Goal: Task Accomplishment & Management: Use online tool/utility

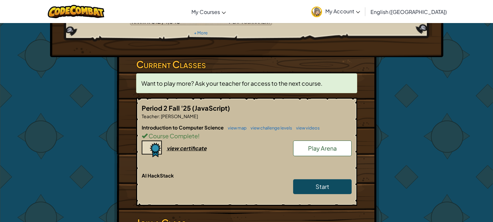
scroll to position [90, 0]
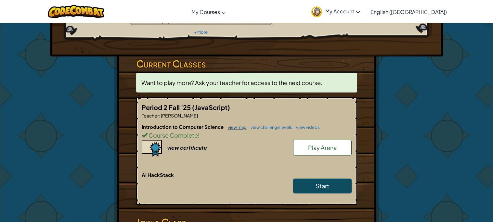
click at [242, 125] on link "view map" at bounding box center [236, 127] width 22 height 5
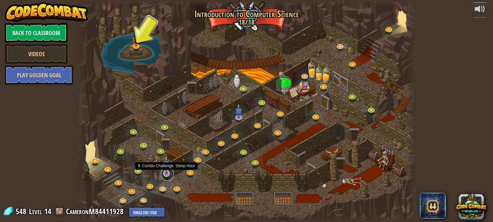
click at [165, 175] on link at bounding box center [167, 174] width 13 height 13
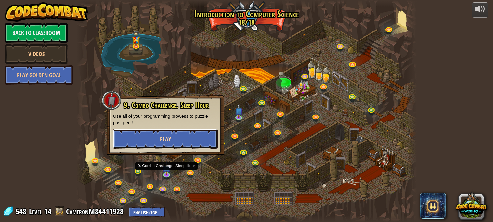
click at [180, 145] on button "Play" at bounding box center [165, 138] width 105 height 19
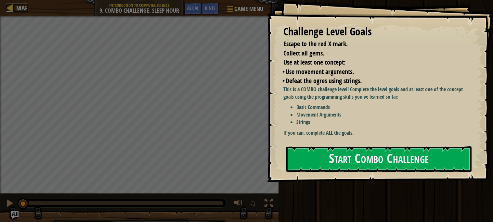
click at [13, 9] on div at bounding box center [10, 8] width 8 height 8
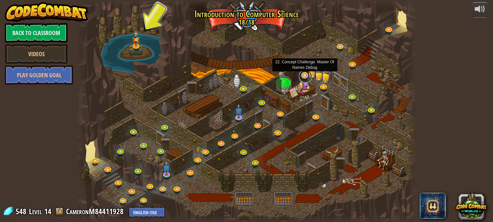
click at [307, 77] on link at bounding box center [305, 76] width 13 height 13
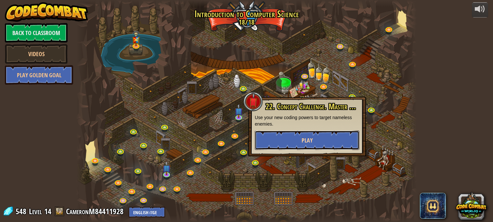
click at [301, 146] on button "Play" at bounding box center [307, 140] width 105 height 19
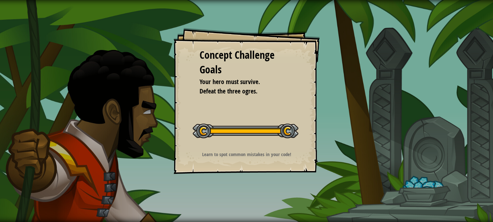
click at [299, 143] on div "Concept Challenge Goals Your hero must survive. Defeat the three ogres. Start C…" at bounding box center [246, 111] width 493 height 222
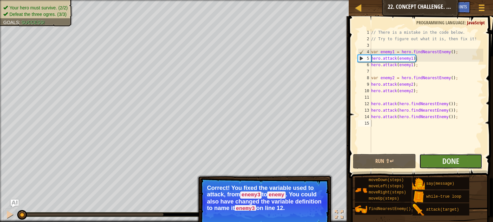
click at [438, 156] on button "Done" at bounding box center [450, 161] width 63 height 15
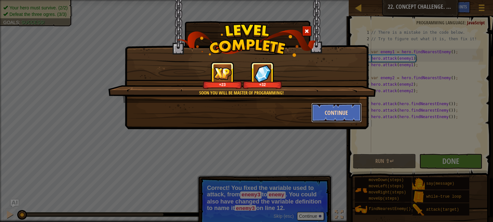
click at [332, 108] on button "Continue" at bounding box center [336, 112] width 50 height 19
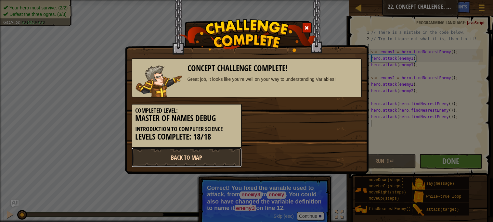
click at [217, 161] on link "Back to Map" at bounding box center [187, 157] width 110 height 19
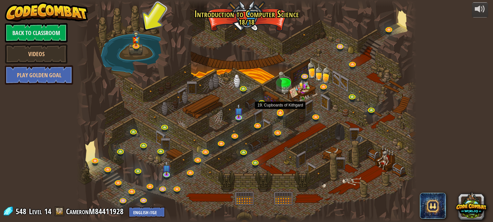
click at [274, 115] on div "25. Kithgard Gates Escape the Kithgard dungeons, and don't let the guardians ge…" at bounding box center [246, 111] width 340 height 222
click at [277, 113] on link at bounding box center [281, 113] width 13 height 13
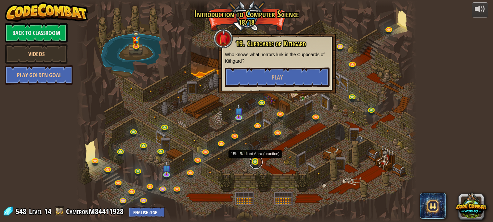
click at [253, 163] on link at bounding box center [256, 162] width 13 height 13
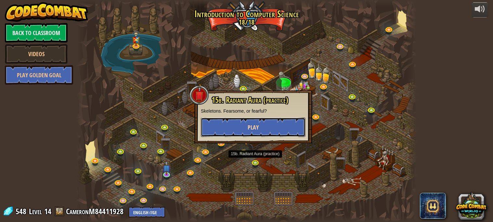
click at [246, 131] on button "Play" at bounding box center [253, 127] width 105 height 19
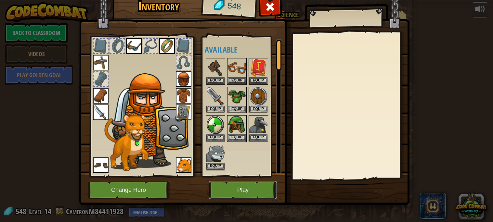
click at [260, 187] on button "Play" at bounding box center [243, 190] width 68 height 18
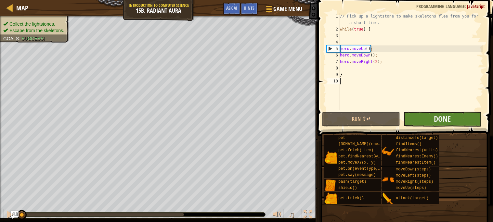
click at [408, 99] on div "// Pick up a lightstone to make skeletons flee from you for a short time. while…" at bounding box center [411, 71] width 145 height 117
click at [419, 115] on button "Done" at bounding box center [442, 119] width 78 height 15
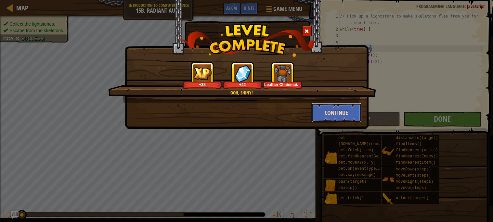
click at [330, 113] on button "Continue" at bounding box center [336, 112] width 50 height 19
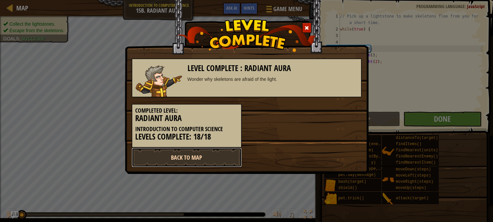
click at [213, 154] on link "Back to Map" at bounding box center [187, 157] width 110 height 19
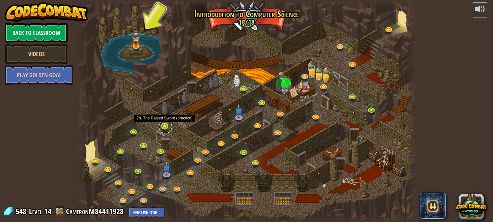
click at [165, 128] on link at bounding box center [165, 127] width 13 height 13
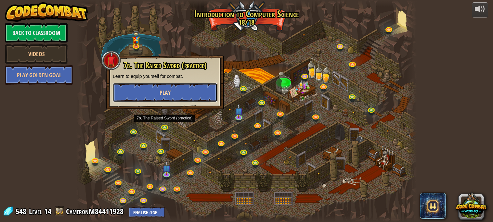
click at [157, 99] on button "Play" at bounding box center [165, 92] width 105 height 19
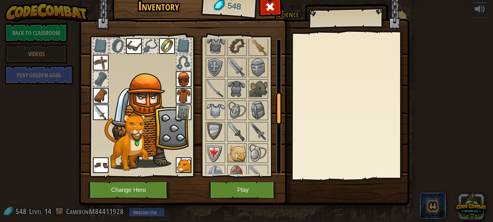
scroll to position [240, 0]
click at [214, 93] on img at bounding box center [215, 88] width 18 height 18
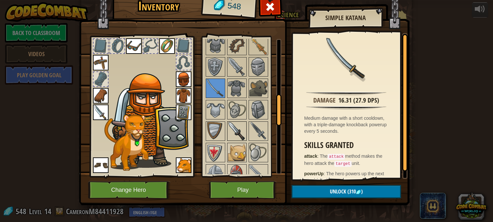
click at [239, 124] on img at bounding box center [237, 131] width 18 height 18
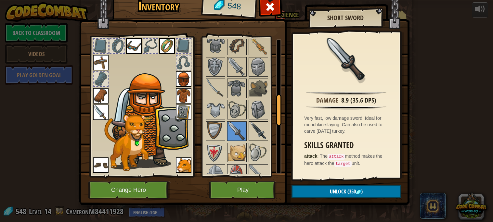
click at [252, 130] on img at bounding box center [258, 131] width 18 height 18
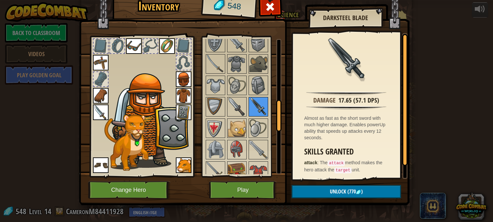
scroll to position [266, 0]
click at [240, 110] on img at bounding box center [237, 106] width 18 height 18
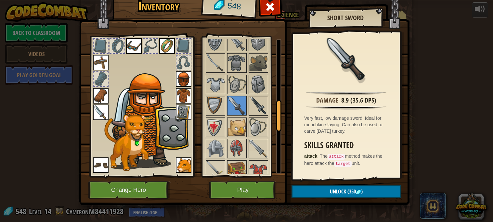
click at [259, 107] on img at bounding box center [258, 106] width 18 height 18
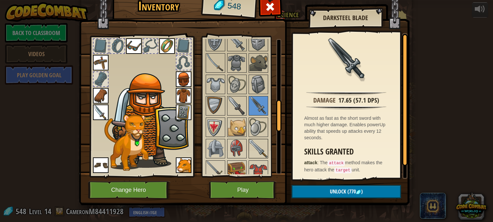
click at [261, 141] on img at bounding box center [258, 149] width 18 height 18
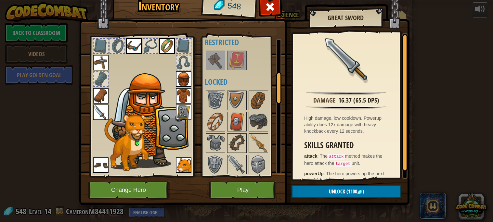
scroll to position [153, 0]
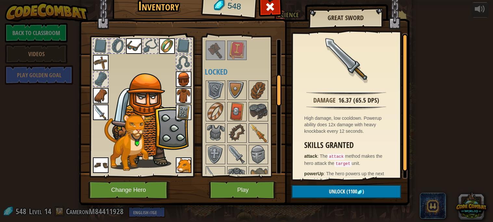
click at [261, 131] on img at bounding box center [258, 133] width 18 height 18
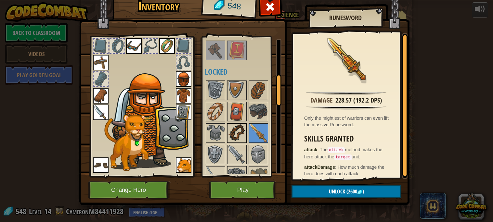
click at [244, 129] on img at bounding box center [237, 133] width 18 height 18
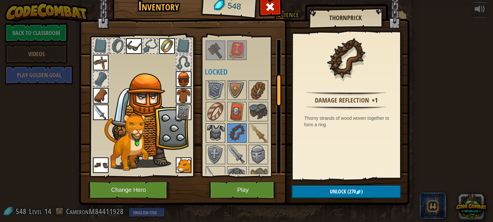
click at [215, 129] on img at bounding box center [215, 133] width 18 height 18
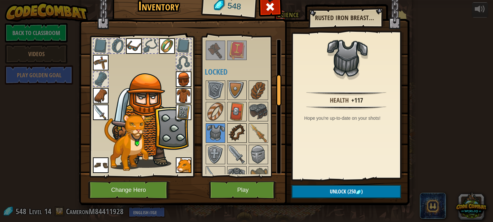
click at [235, 130] on img at bounding box center [237, 133] width 18 height 18
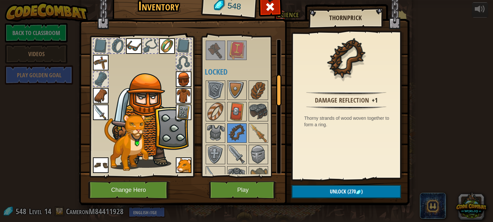
click at [116, 48] on div at bounding box center [117, 46] width 14 height 14
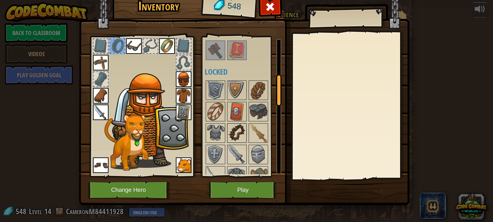
click at [242, 128] on img at bounding box center [237, 133] width 18 height 18
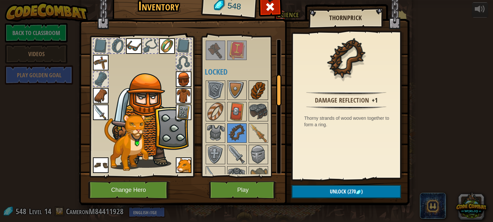
click at [259, 90] on img at bounding box center [258, 90] width 18 height 18
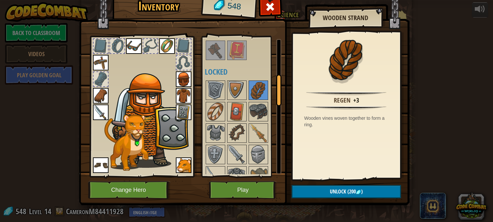
click at [162, 45] on img at bounding box center [167, 46] width 16 height 16
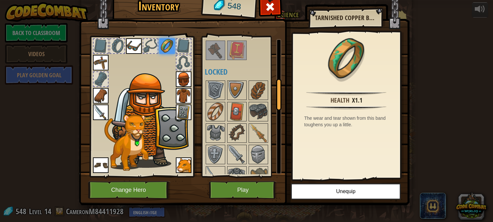
scroll to position [197, 0]
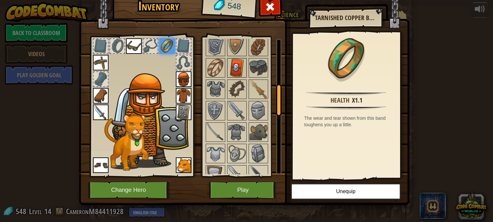
click at [243, 64] on img at bounding box center [237, 68] width 18 height 18
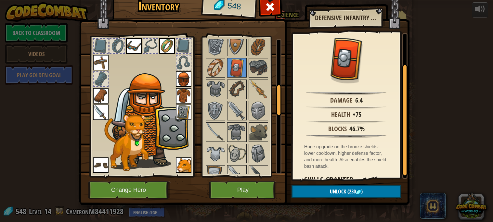
scroll to position [46, 0]
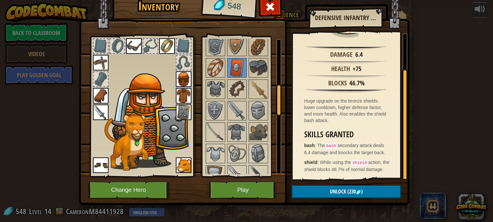
click at [179, 110] on img at bounding box center [184, 113] width 16 height 16
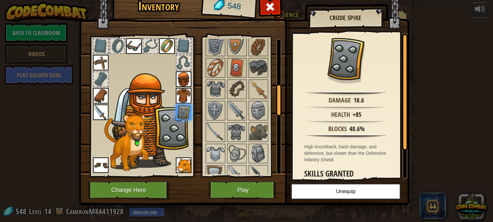
scroll to position [39, 0]
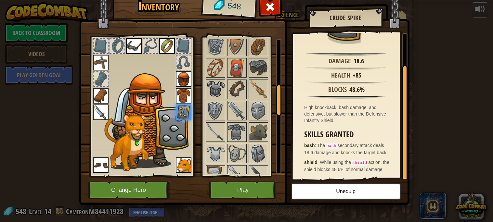
click at [213, 91] on img at bounding box center [215, 89] width 18 height 18
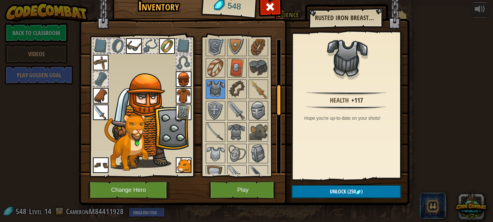
click at [258, 109] on img at bounding box center [258, 111] width 18 height 18
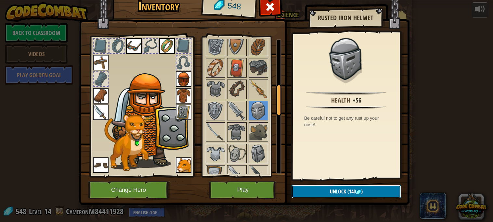
click at [315, 193] on button "Unlock (140 )" at bounding box center [347, 191] width 110 height 13
click at [303, 189] on button "Confirm" at bounding box center [347, 191] width 110 height 13
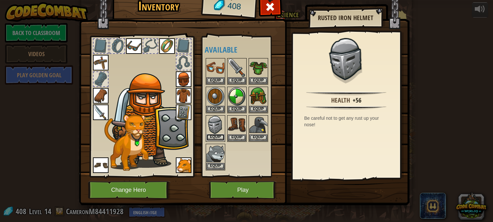
click at [215, 139] on button "Equip" at bounding box center [215, 137] width 18 height 7
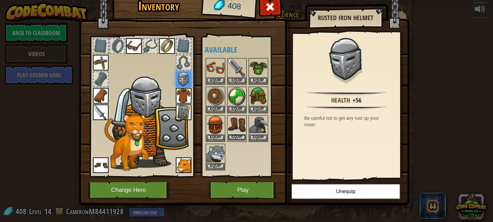
click at [239, 138] on button "Equip" at bounding box center [237, 137] width 18 height 7
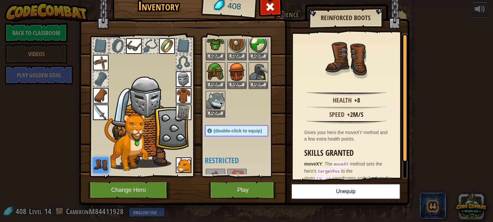
scroll to position [0, 0]
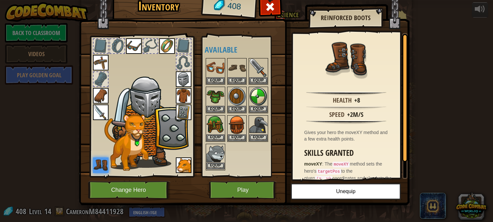
click at [221, 158] on img at bounding box center [215, 154] width 18 height 18
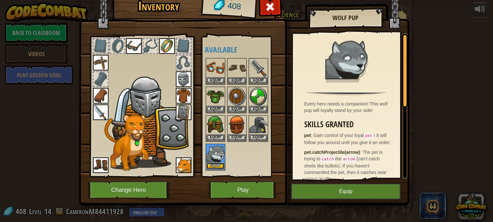
click at [220, 163] on button "Equip" at bounding box center [215, 166] width 18 height 7
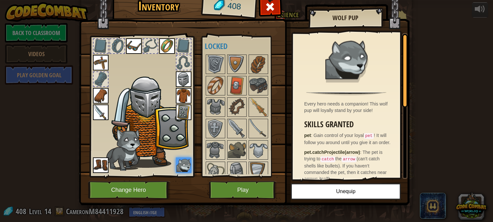
scroll to position [206, 0]
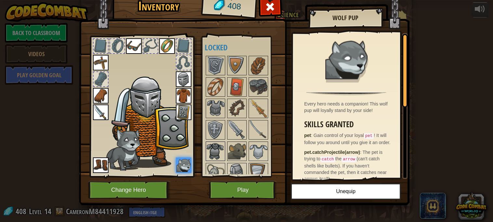
click at [214, 145] on img at bounding box center [215, 151] width 18 height 18
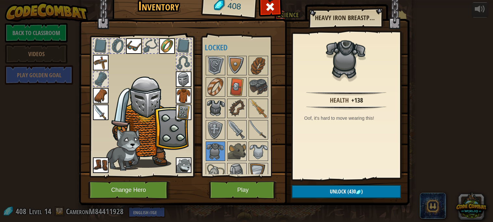
click at [215, 104] on img at bounding box center [215, 108] width 18 height 18
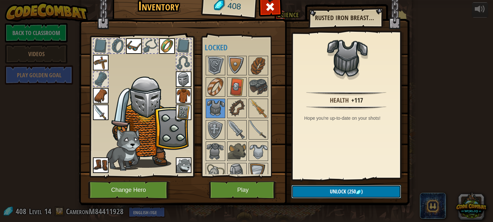
click at [329, 191] on button "Unlock (250 )" at bounding box center [347, 191] width 110 height 13
click at [329, 191] on button "Confirm" at bounding box center [347, 191] width 110 height 13
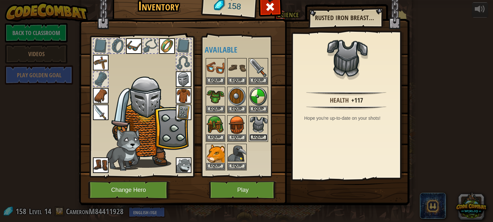
click at [261, 138] on button "Equip" at bounding box center [258, 137] width 18 height 7
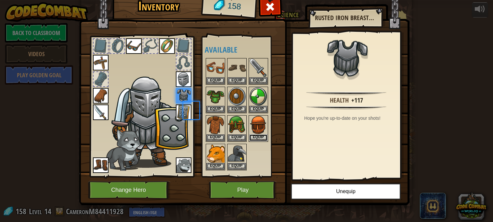
click at [261, 138] on button "Equip" at bounding box center [258, 138] width 18 height 7
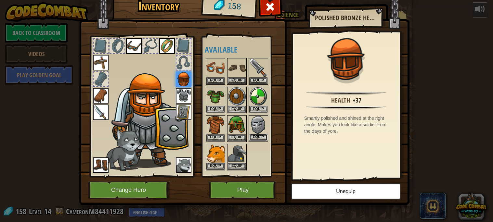
click at [261, 136] on button "Equip" at bounding box center [258, 137] width 18 height 7
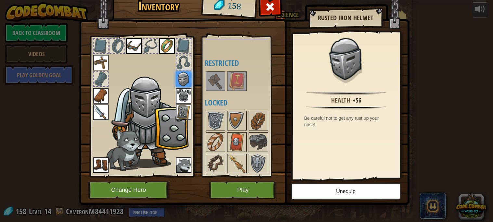
scroll to position [151, 0]
click at [238, 146] on img at bounding box center [237, 141] width 18 height 18
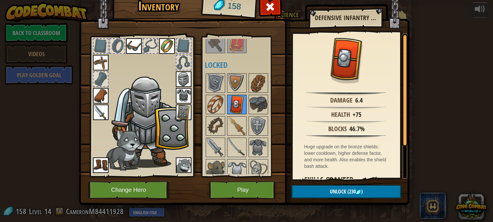
scroll to position [188, 0]
click at [261, 120] on img at bounding box center [258, 126] width 18 height 18
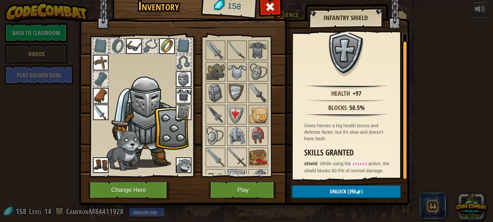
scroll to position [286, 0]
click at [239, 109] on img at bounding box center [237, 114] width 18 height 18
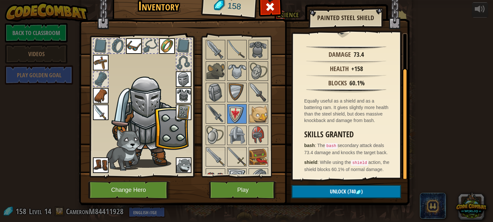
scroll to position [44, 0]
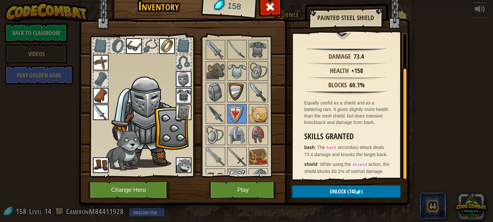
click at [235, 89] on img at bounding box center [237, 93] width 18 height 18
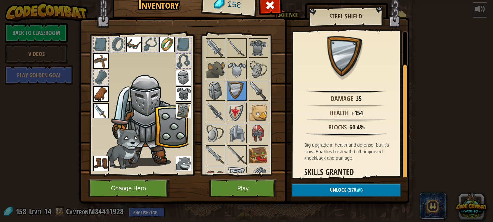
scroll to position [39, 0]
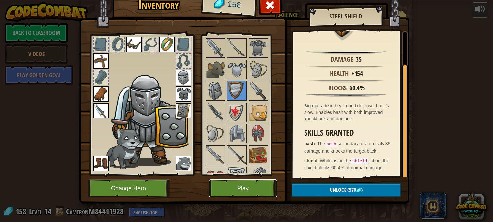
click at [262, 183] on button "Play" at bounding box center [243, 189] width 68 height 18
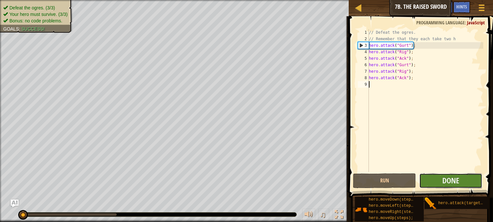
click at [429, 181] on button "Done" at bounding box center [450, 181] width 63 height 15
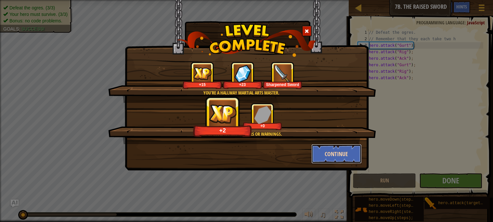
click at [330, 149] on button "Continue" at bounding box center [336, 153] width 50 height 19
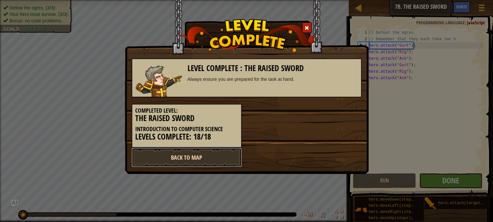
click at [222, 153] on link "Back to Map" at bounding box center [187, 157] width 110 height 19
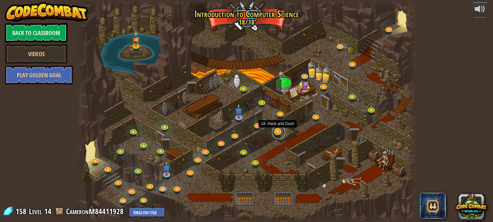
click at [275, 136] on link at bounding box center [278, 132] width 13 height 13
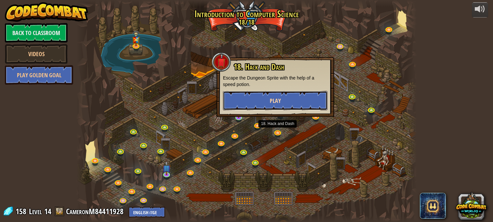
click at [272, 104] on span "Play" at bounding box center [275, 101] width 11 height 8
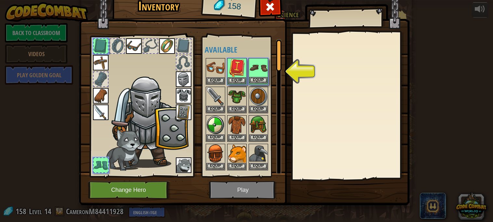
click at [259, 84] on div "Equip" at bounding box center [258, 71] width 19 height 27
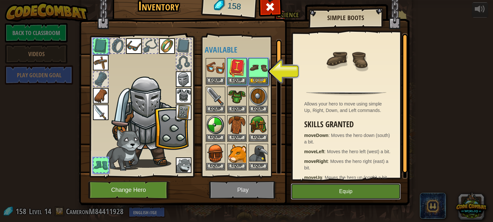
click at [309, 185] on button "Equip" at bounding box center [346, 192] width 110 height 16
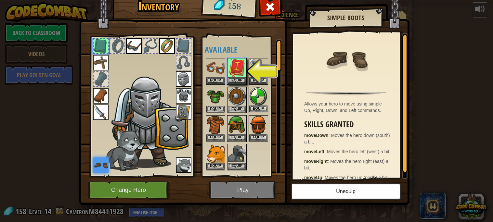
click at [249, 107] on div "Equip" at bounding box center [258, 100] width 19 height 27
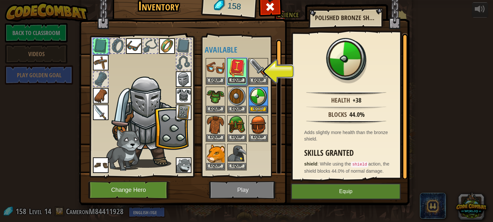
click at [242, 80] on button "Equip" at bounding box center [237, 80] width 18 height 7
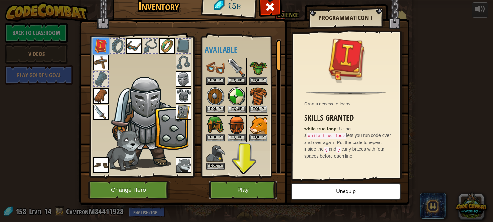
click at [245, 186] on button "Play" at bounding box center [243, 190] width 68 height 18
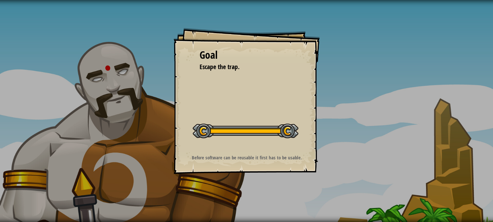
click at [237, 143] on div "Start Level" at bounding box center [246, 130] width 106 height 26
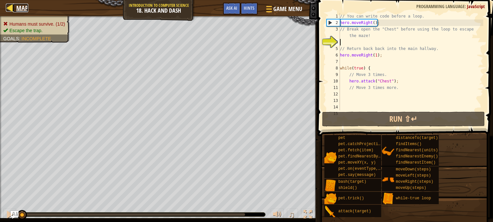
click at [22, 9] on span "Map" at bounding box center [22, 8] width 12 height 9
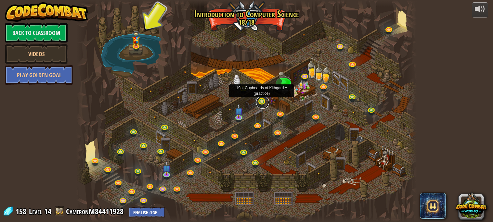
click at [260, 100] on link at bounding box center [262, 102] width 13 height 13
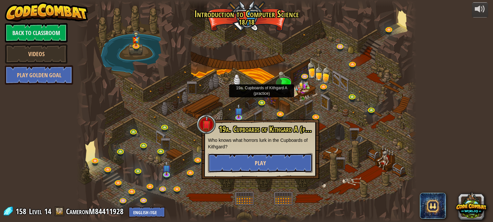
click at [278, 163] on button "Play" at bounding box center [260, 162] width 105 height 19
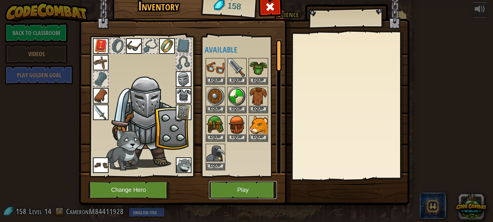
click at [230, 193] on button "Play" at bounding box center [243, 190] width 68 height 18
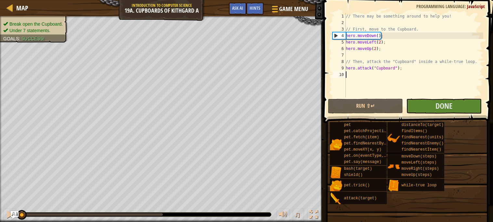
click at [405, 72] on div "// There may be something around to help you! // First, move to the Cupboard. h…" at bounding box center [413, 61] width 139 height 97
click at [406, 69] on div "// There may be something around to help you! // First, move to the Cupboard. h…" at bounding box center [413, 61] width 139 height 97
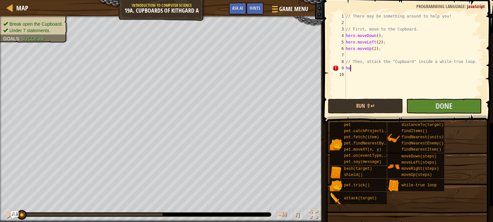
type textarea "h"
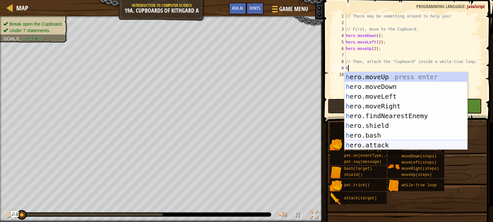
click at [374, 141] on div "h ero.moveUp press enter h ero.moveDown press enter h ero.moveLeft press enter …" at bounding box center [405, 120] width 123 height 97
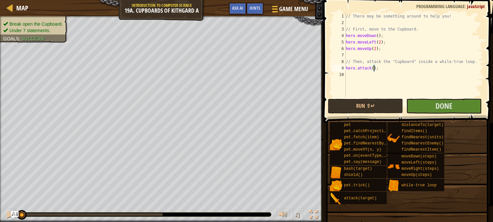
scroll to position [3, 2]
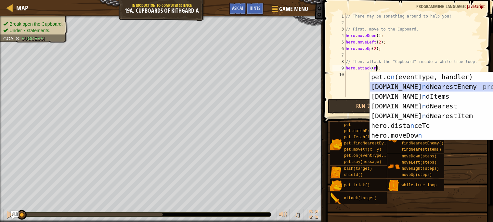
click at [398, 88] on div "pet.o n (eventType, handler) press enter [DOMAIN_NAME] n dNearestEnemy press en…" at bounding box center [431, 116] width 123 height 88
type textarea "hero.attack(hero.findNearestEnemy());"
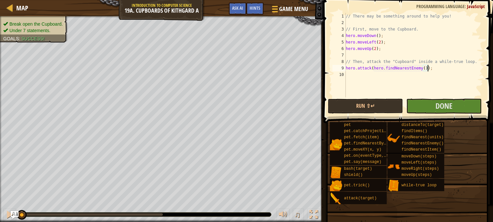
click at [377, 84] on div "// There may be something around to help you! // First, move to the Cupboard. h…" at bounding box center [413, 61] width 139 height 97
type textarea "p"
drag, startPoint x: 443, startPoint y: 65, endPoint x: 343, endPoint y: 66, distance: 100.1
click at [343, 66] on div "1 2 3 4 5 6 7 8 9 10 11 // There may be something around to help you! // First,…" at bounding box center [407, 55] width 152 height 84
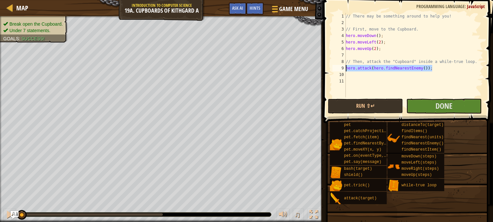
type textarea "hero.attack(hero.findNearestEnemy());"
click at [346, 73] on div "// There may be something around to help you! // First, move to the Cupboard. h…" at bounding box center [413, 61] width 139 height 97
type textarea "hero.attack(hero.findNearestEnemy());"
click at [347, 82] on div "// There may be something around to help you! // First, move to the Cupboard. h…" at bounding box center [413, 61] width 139 height 97
type textarea "hero.attack(hero.findNearestEnemy());"
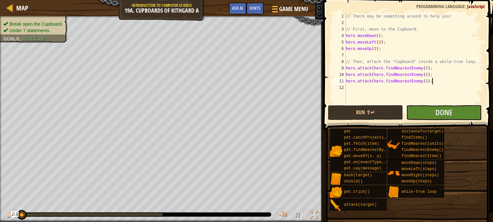
click at [353, 89] on div "// There may be something around to help you! // First, move to the Cupboard. h…" at bounding box center [413, 65] width 139 height 104
type textarea "hero.attack(hero.findNearestEnemy());"
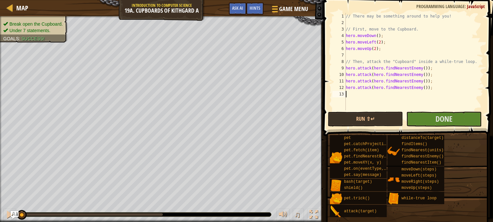
click at [353, 92] on div "// There may be something around to help you! // First, move to the Cupboard. h…" at bounding box center [413, 68] width 139 height 110
type textarea "hero.attack(hero.findNearestEnemy());"
click at [353, 101] on div "// There may be something around to help you! // First, move to the Cupboard. h…" at bounding box center [413, 68] width 139 height 110
type textarea "hero.attack(hero.findNearestEnemy());"
click at [352, 103] on div "// There may be something around to help you! // First, move to the Cupboard. h…" at bounding box center [413, 68] width 139 height 110
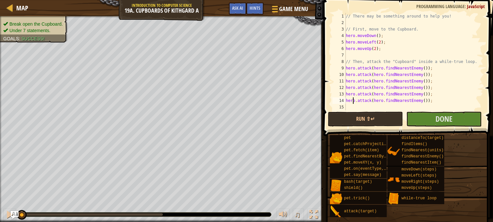
click at [352, 106] on div "// There may be something around to help you! // First, move to the Cupboard. h…" at bounding box center [413, 68] width 139 height 110
click at [414, 120] on button "Done" at bounding box center [443, 119] width 75 height 15
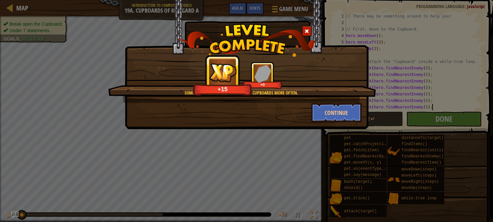
click at [308, 29] on span at bounding box center [307, 31] width 5 height 5
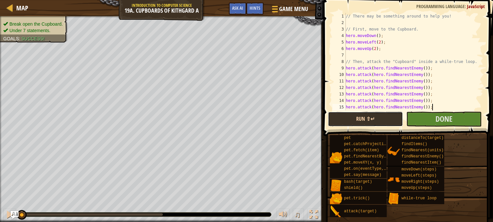
click at [357, 118] on button "Run ⇧↵" at bounding box center [365, 119] width 75 height 15
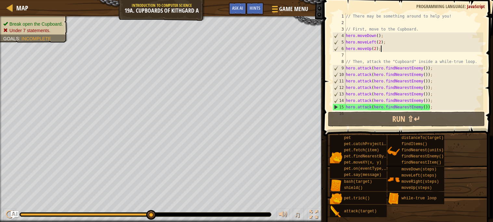
click at [383, 51] on div "// There may be something around to help you! // First, move to the Cupboard. h…" at bounding box center [413, 68] width 139 height 110
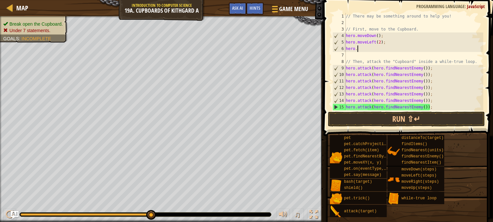
type textarea "h"
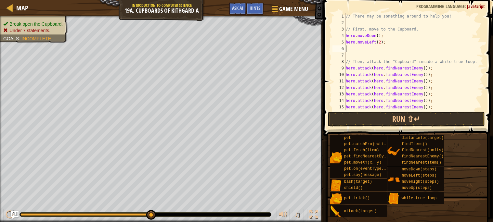
click at [381, 43] on div "// There may be something around to help you! // First, move to the Cupboard. h…" at bounding box center [413, 68] width 139 height 110
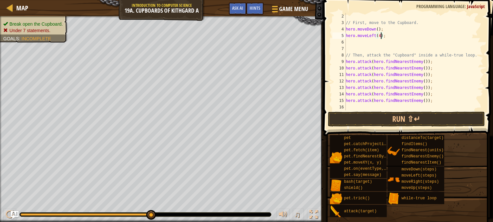
click at [345, 61] on div "9" at bounding box center [338, 61] width 13 height 6
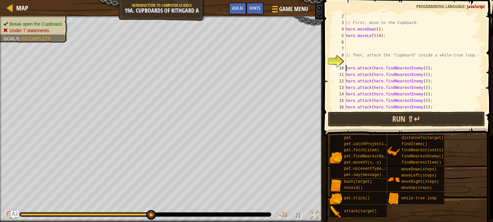
click at [347, 58] on div "// First, move to the Cupboard. hero . moveDown ( ) ; hero . moveLeft ( 4 ) ; /…" at bounding box center [413, 68] width 139 height 110
type textarea "// Then, attack the "Cupboard" inside a while-true loop."
click at [348, 61] on div "// First, move to the Cupboard. hero . moveDown ( ) ; hero . moveLeft ( 4 ) ; /…" at bounding box center [413, 68] width 139 height 110
type textarea "w"
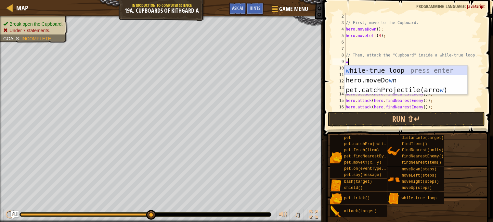
click at [360, 71] on div "w [PERSON_NAME]-true loop press enter hero.moveDo w n press enter pet.catchProj…" at bounding box center [405, 90] width 123 height 49
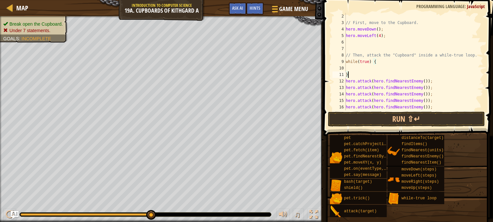
click at [361, 72] on div "// First, move to the Cupboard. hero . moveDown ( ) ; hero . moveLeft ( 4 ) ; /…" at bounding box center [413, 68] width 139 height 110
type textarea "}"
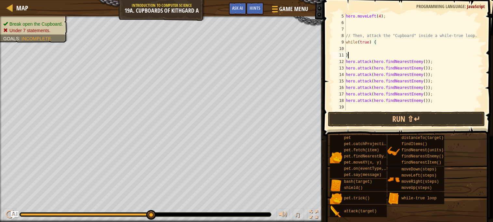
scroll to position [26, 0]
click at [371, 105] on div "hero . moveLeft ( 4 ) ; // Then, attack the "Cupboard" inside a while-true loop…" at bounding box center [413, 68] width 139 height 110
type textarea "}"
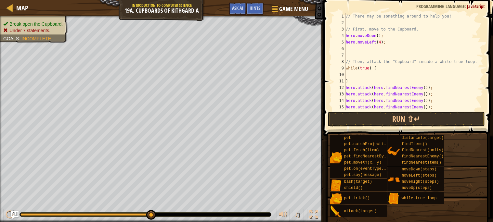
scroll to position [0, 0]
click at [351, 80] on div "// There may be something around to help you! // First, move to the Cupboard. h…" at bounding box center [413, 68] width 139 height 110
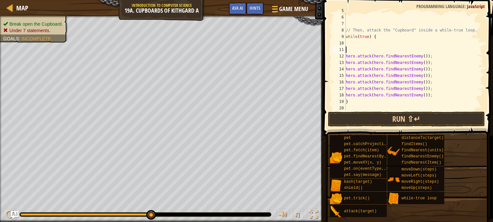
scroll to position [32, 0]
click at [370, 118] on button "Run ⇧↵" at bounding box center [406, 119] width 157 height 15
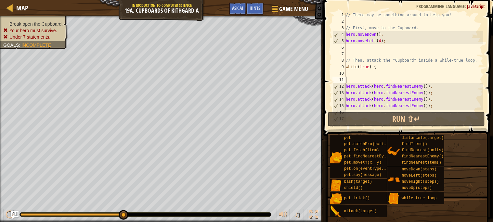
scroll to position [0, 0]
click at [380, 43] on div "// There may be something around to help you! // First, move to the Cupboard. h…" at bounding box center [413, 68] width 139 height 110
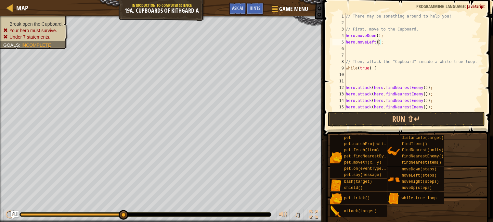
scroll to position [3, 3]
click at [407, 123] on button "Run ⇧↵" at bounding box center [406, 119] width 157 height 15
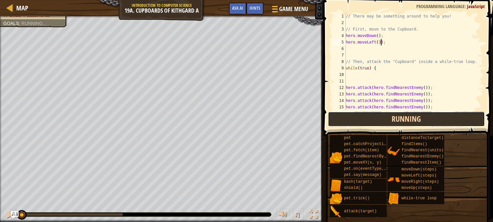
click at [425, 120] on button "Running" at bounding box center [406, 119] width 157 height 15
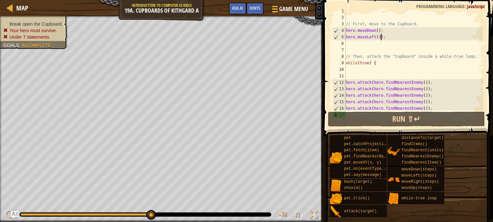
scroll to position [32, 0]
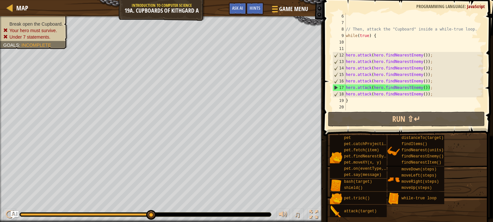
click at [347, 101] on div "// Then, attack the "Cupboard" inside a while-true loop. while ( true ) { hero …" at bounding box center [413, 68] width 139 height 110
type textarea "}"
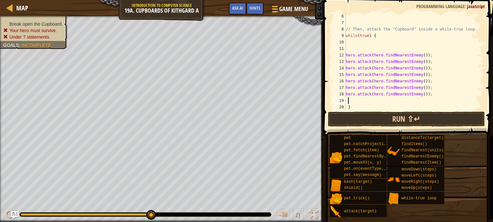
click at [347, 98] on div "// Then, attack the "Cupboard" inside a while-true loop. while ( true ) { hero …" at bounding box center [413, 68] width 139 height 110
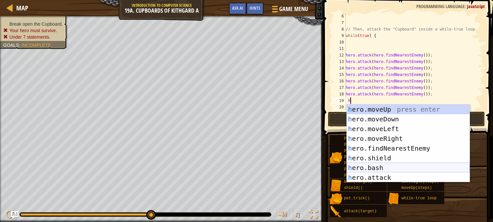
click at [390, 164] on div "h ero.moveUp press enter h ero.moveDown press enter h ero.moveLeft press enter …" at bounding box center [408, 153] width 123 height 97
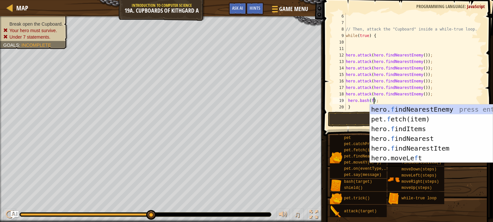
scroll to position [3, 2]
click at [387, 110] on div "hero. f indNearestEnemy press enter pet. f etch(item) press enter hero. f indIt…" at bounding box center [431, 144] width 123 height 78
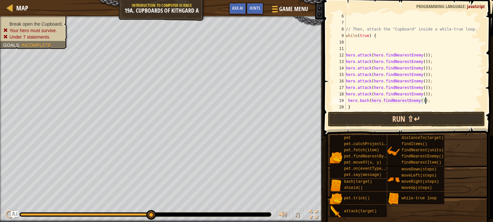
type textarea "hero.bash(hero.findNearestEnemy());"
click at [402, 121] on button "Run ⇧↵" at bounding box center [406, 119] width 157 height 15
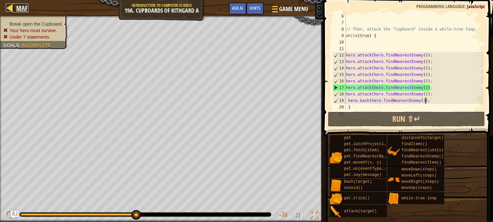
click at [18, 8] on span "Map" at bounding box center [22, 8] width 12 height 9
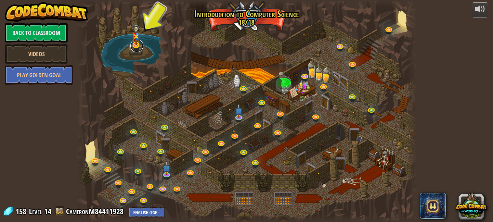
click at [131, 44] on link at bounding box center [136, 45] width 13 height 13
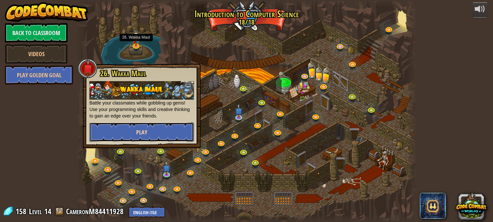
click at [143, 132] on span "Play" at bounding box center [141, 132] width 11 height 8
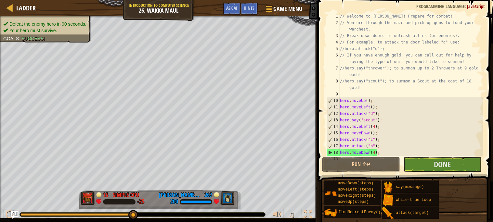
scroll to position [13, 0]
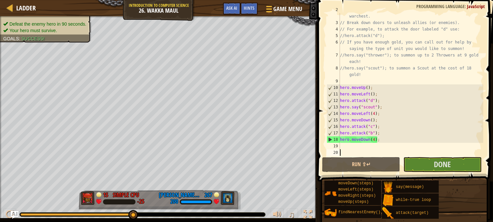
click at [375, 135] on div "// Venture through the maze and pick up gems to fund your warchest. // Break do…" at bounding box center [411, 87] width 145 height 162
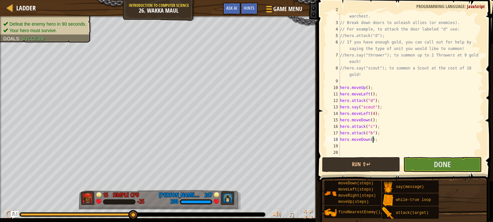
type textarea "hero.moveDown(3);"
click at [364, 144] on div "// Venture through the maze and pick up gems to fund your warchest. // Break do…" at bounding box center [411, 87] width 145 height 162
type textarea "h"
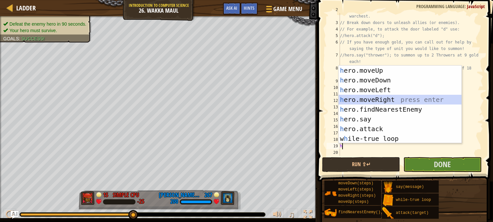
click at [378, 100] on div "h ero.moveUp press enter h ero.moveDown press enter h ero.moveLeft press enter …" at bounding box center [400, 114] width 123 height 97
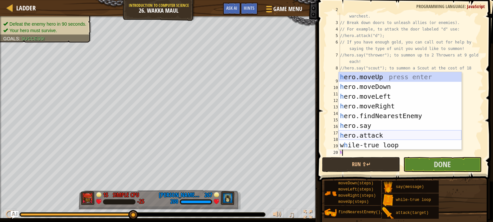
click at [373, 135] on div "h ero.moveUp press enter h ero.moveDown press enter h ero.moveLeft press enter …" at bounding box center [400, 120] width 123 height 97
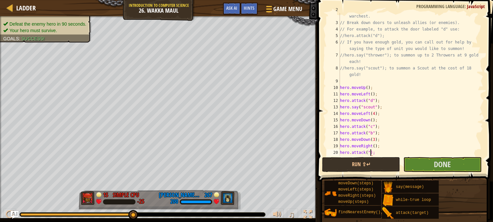
scroll to position [3, 3]
click at [371, 153] on div "// Venture through the maze and pick up gems to fund your warchest. // Break do…" at bounding box center [411, 87] width 145 height 162
type textarea "hero.attack("f");"
click at [415, 166] on button "Done" at bounding box center [442, 164] width 78 height 15
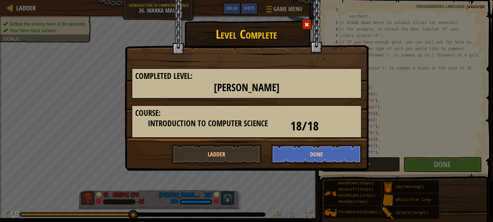
click at [306, 20] on div at bounding box center [307, 24] width 10 height 11
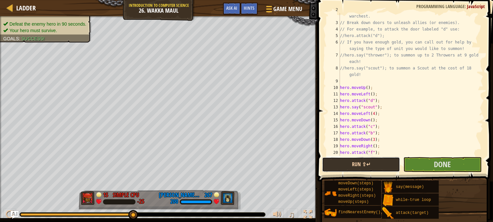
click at [357, 167] on button "Run ⇧↵" at bounding box center [361, 164] width 78 height 15
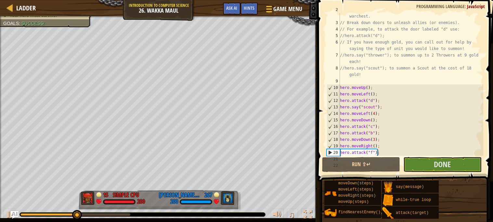
scroll to position [26, 0]
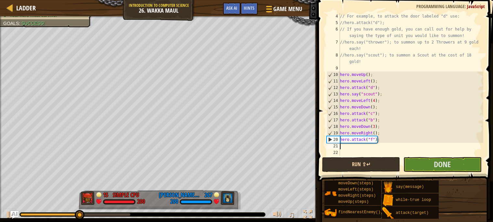
type textarea "h"
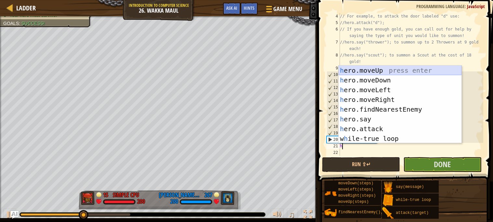
click at [368, 72] on div "h ero.moveUp press enter h ero.moveDown press enter h ero.moveLeft press enter …" at bounding box center [400, 114] width 123 height 97
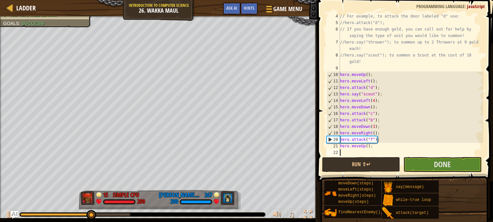
type textarea "h"
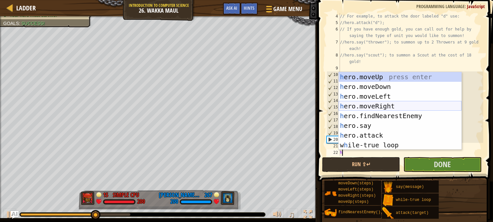
click at [394, 103] on div "h ero.moveUp press enter h ero.moveDown press enter h ero.moveLeft press enter …" at bounding box center [400, 120] width 123 height 97
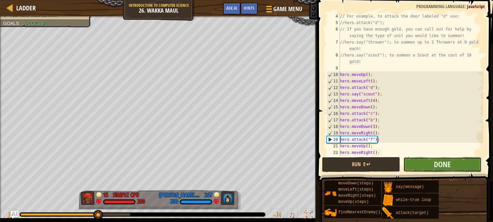
click at [413, 165] on button "Done" at bounding box center [442, 164] width 78 height 15
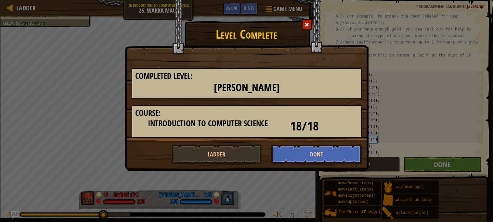
click at [302, 23] on div at bounding box center [307, 24] width 10 height 11
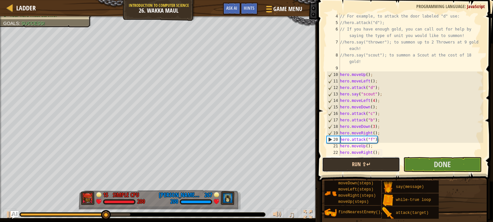
click at [365, 166] on button "Run ⇧↵" at bounding box center [361, 164] width 78 height 15
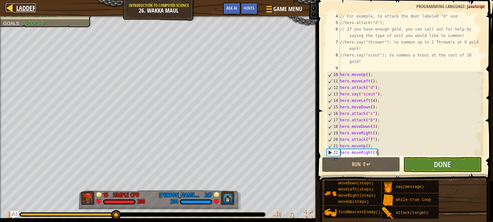
click at [24, 7] on span "Ladder" at bounding box center [25, 8] width 19 height 9
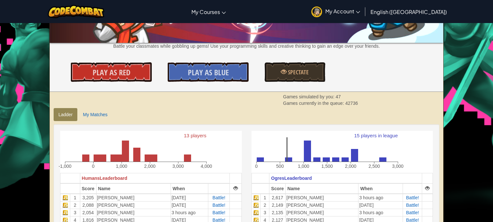
scroll to position [75, 0]
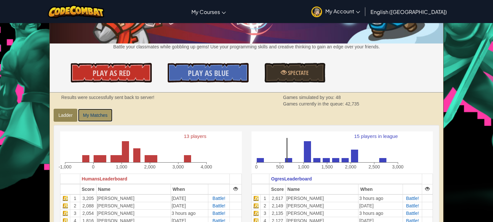
click at [85, 117] on link "My Matches" at bounding box center [95, 115] width 34 height 13
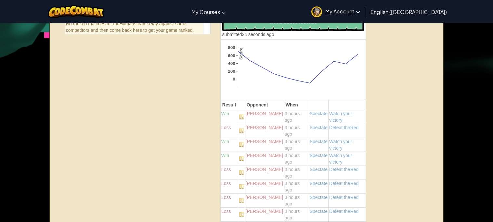
scroll to position [208, 0]
click at [323, 126] on span "Spectate" at bounding box center [319, 127] width 18 height 5
